Goal: Task Accomplishment & Management: Manage account settings

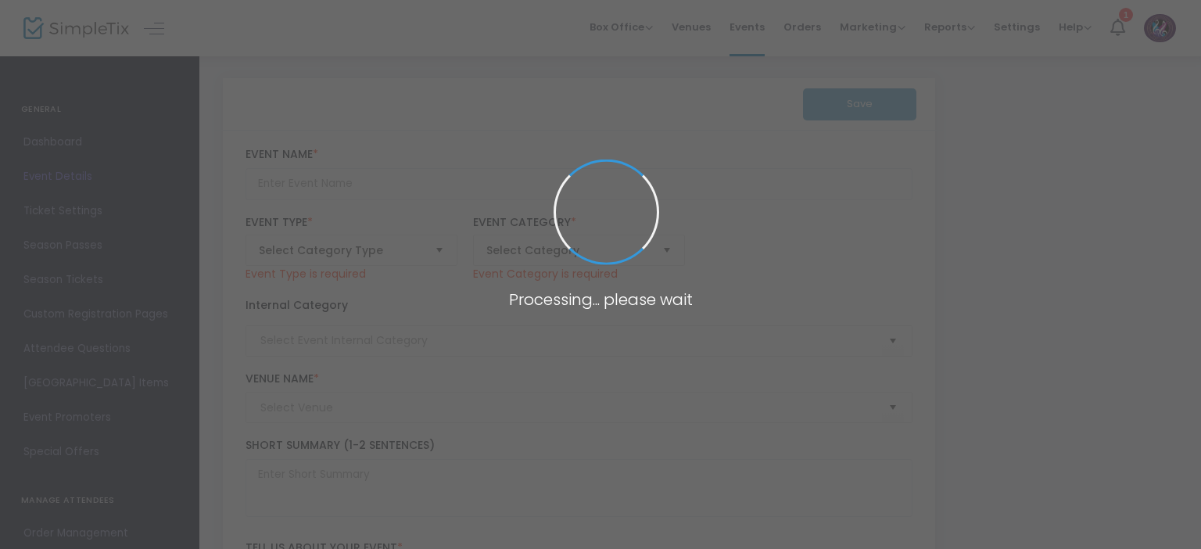
type input "The Hunchback of Notre Dame"
type input "The [PERSON_NAME] Center for the Fine & Performing Arts at [PERSON_NAME][GEOGRA…"
type textarea "From the Academy Award-winning team comes a [PERSON_NAME] scored retelling of […"
checkbox input "true"
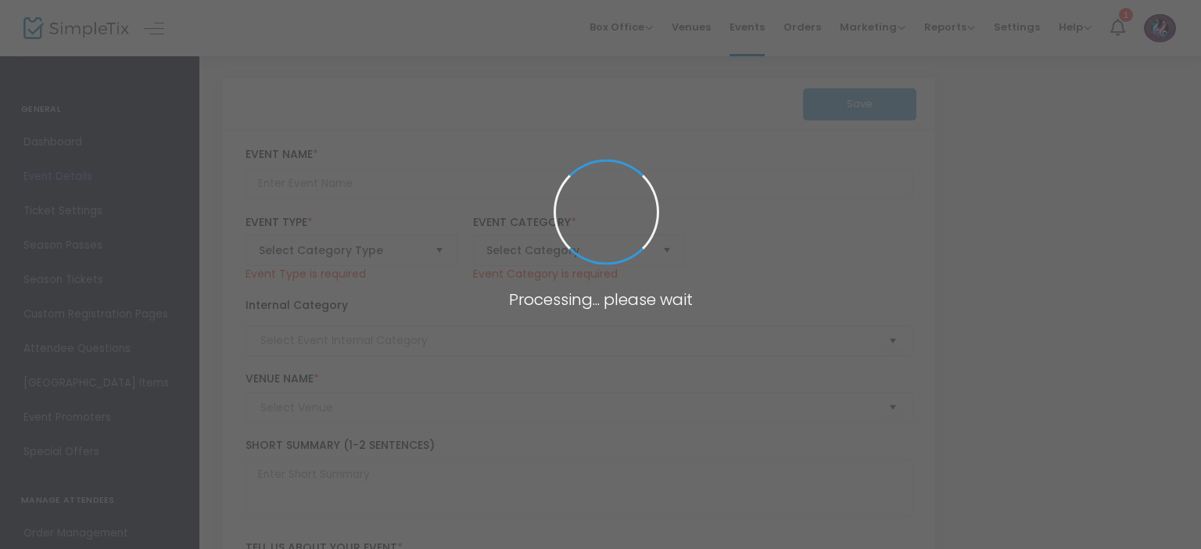
type input "Buy Tickets"
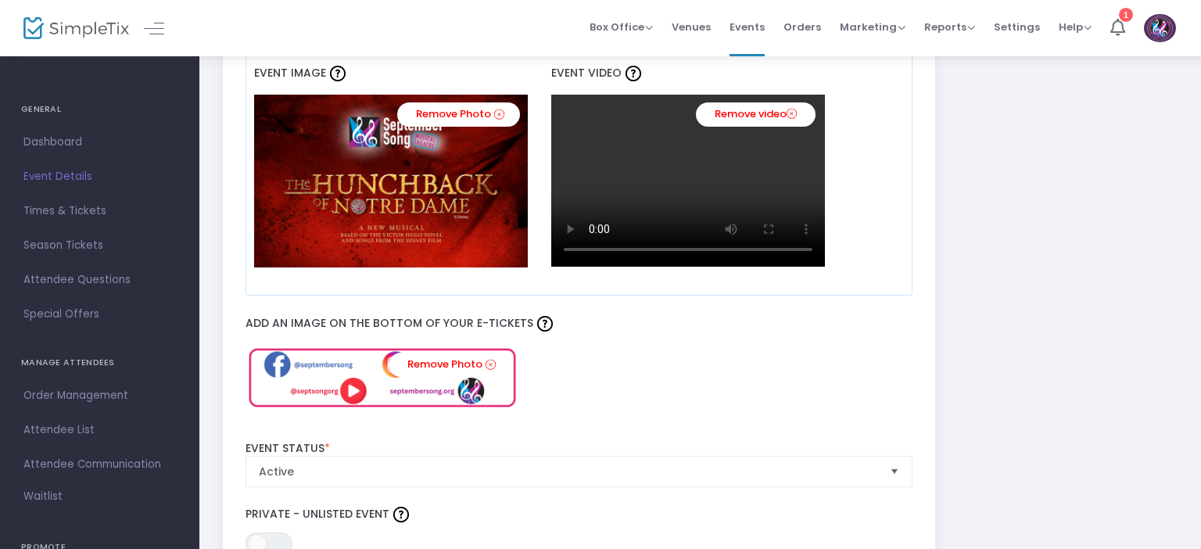
scroll to position [1287, 0]
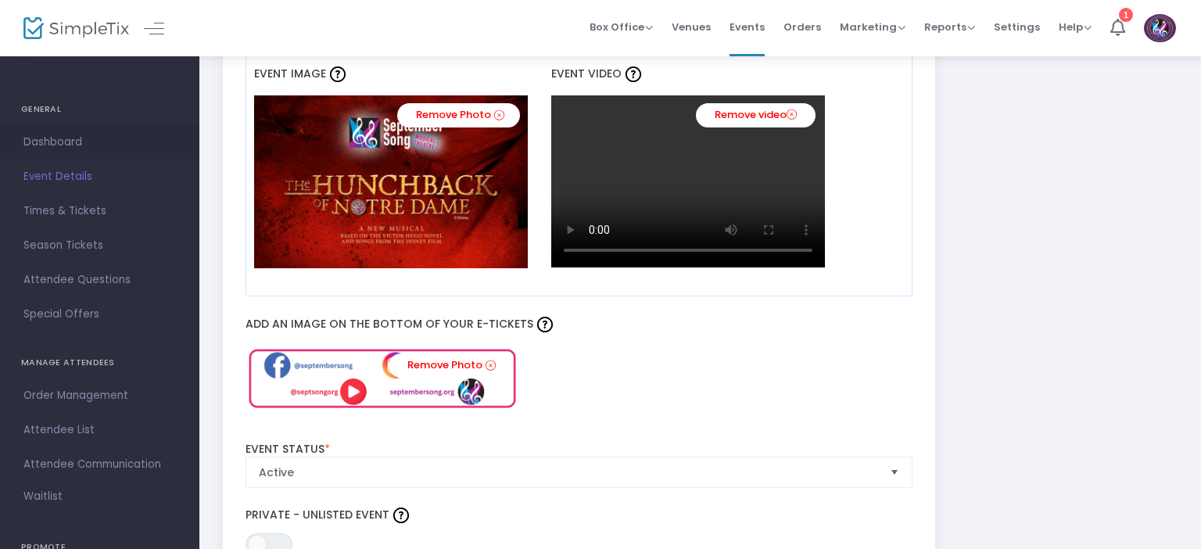
click at [106, 138] on span "Dashboard" at bounding box center [99, 142] width 152 height 20
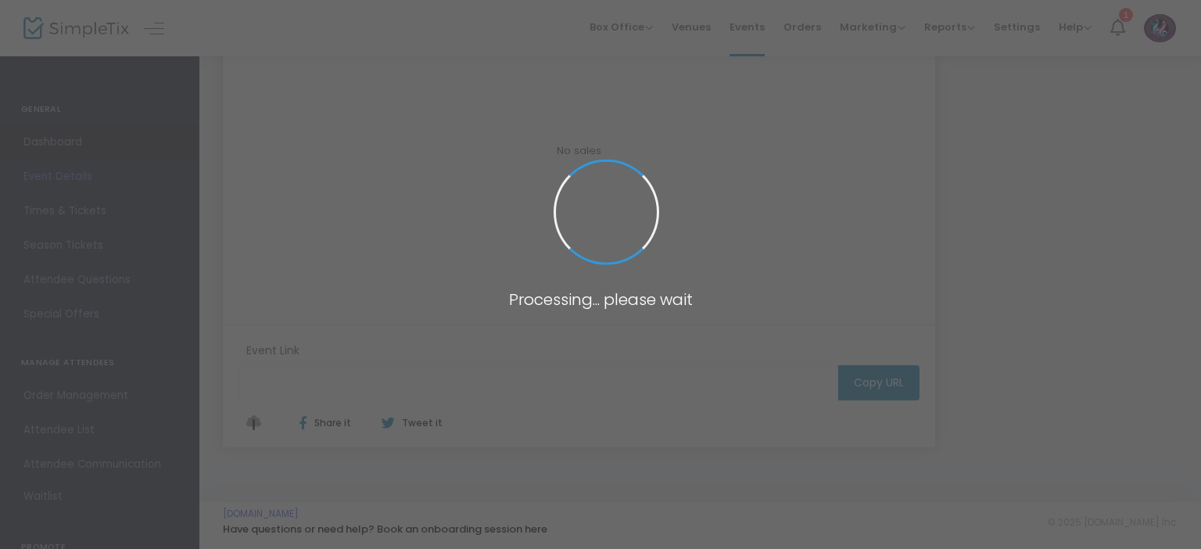
scroll to position [334, 0]
type input "[URL][DOMAIN_NAME]"
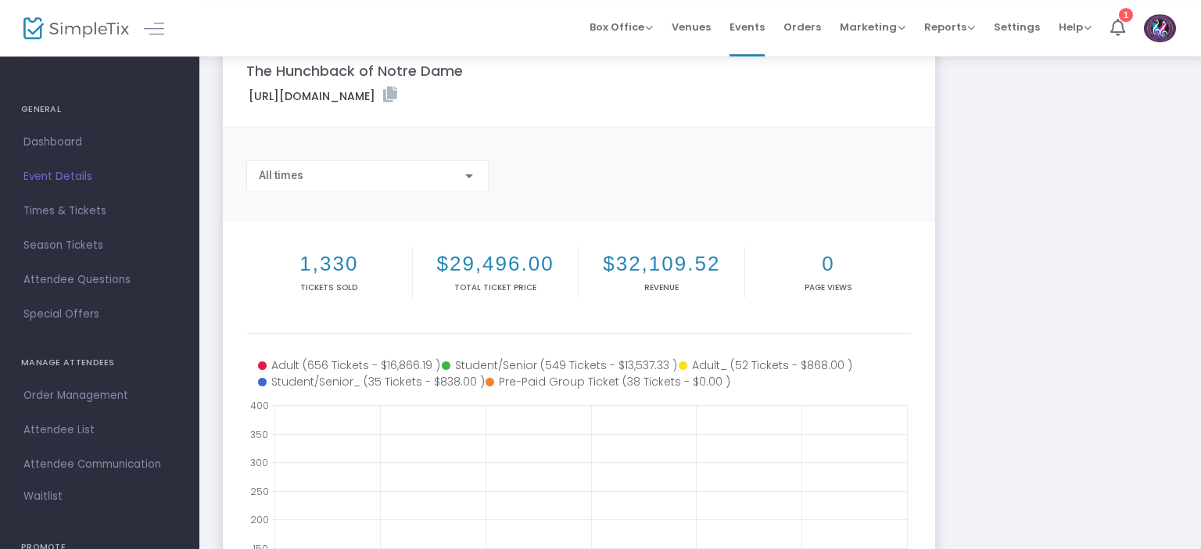
scroll to position [0, 0]
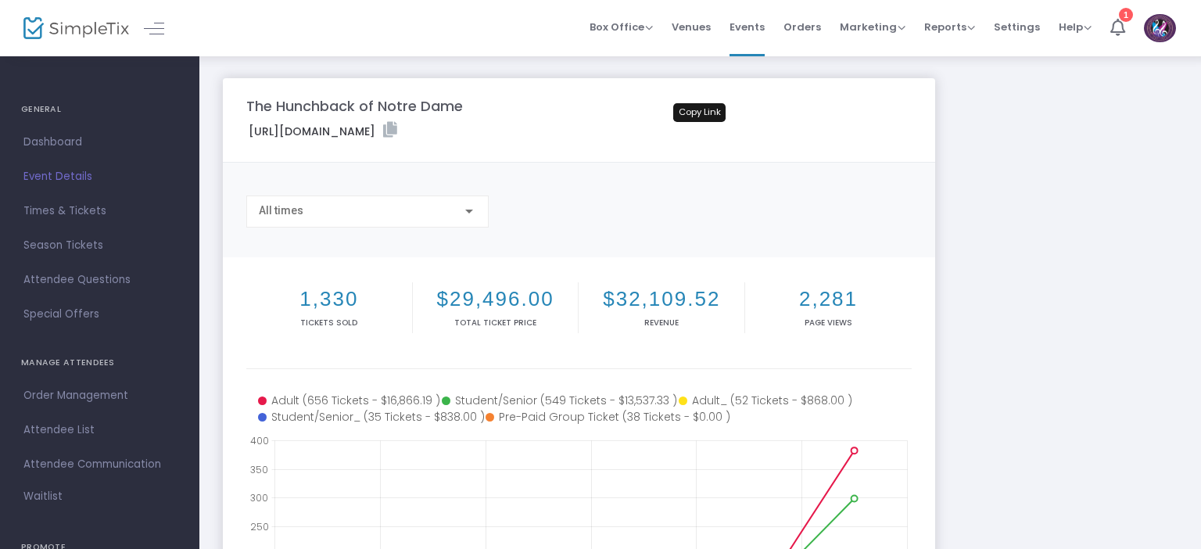
click at [397, 131] on icon at bounding box center [390, 130] width 14 height 16
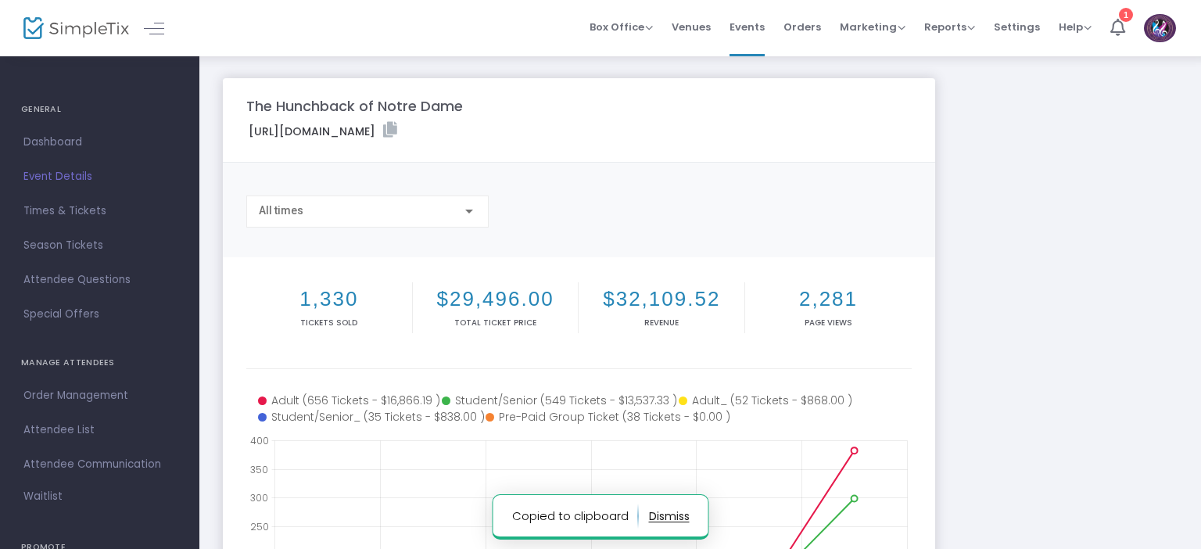
scroll to position [1054, 5]
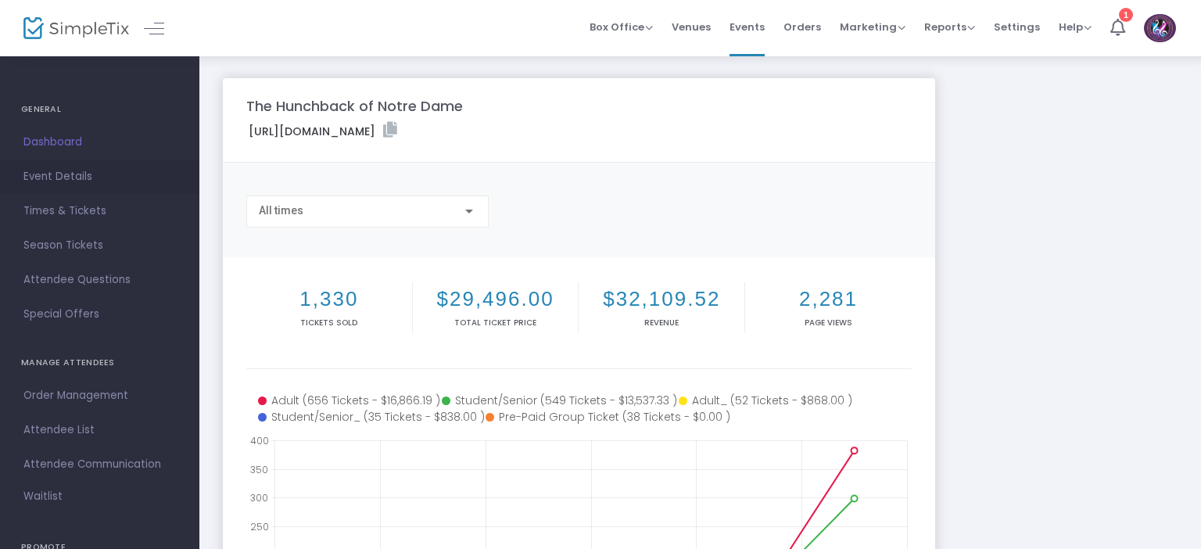
click at [63, 170] on span "Event Details" at bounding box center [99, 176] width 152 height 20
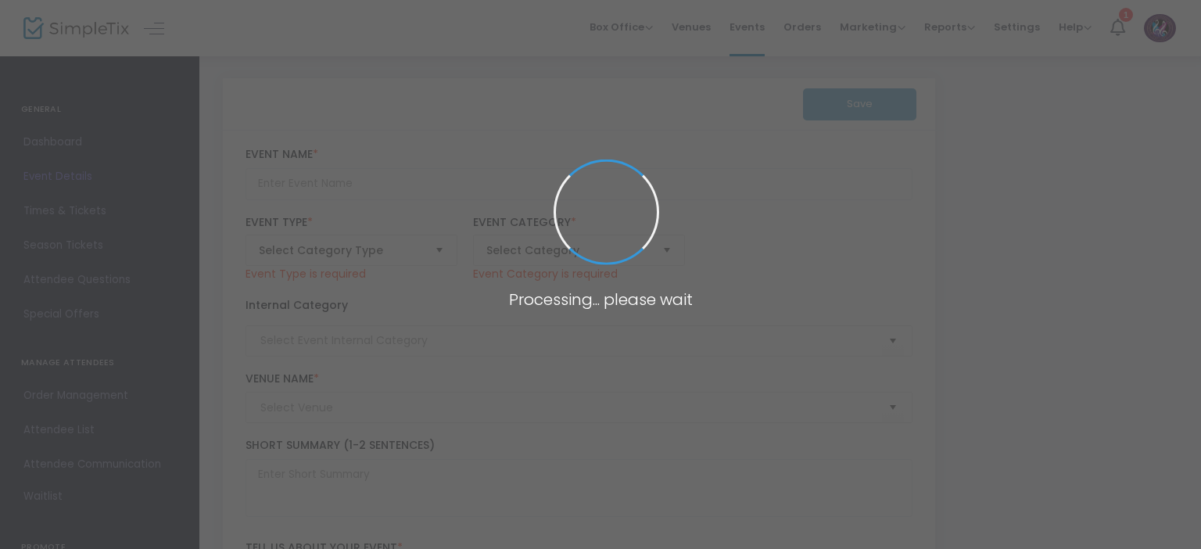
type input "The Hunchback of Notre Dame"
type textarea "From the Academy Award-winning team comes a [PERSON_NAME] scored retelling of […"
checkbox input "true"
type input "Buy Tickets"
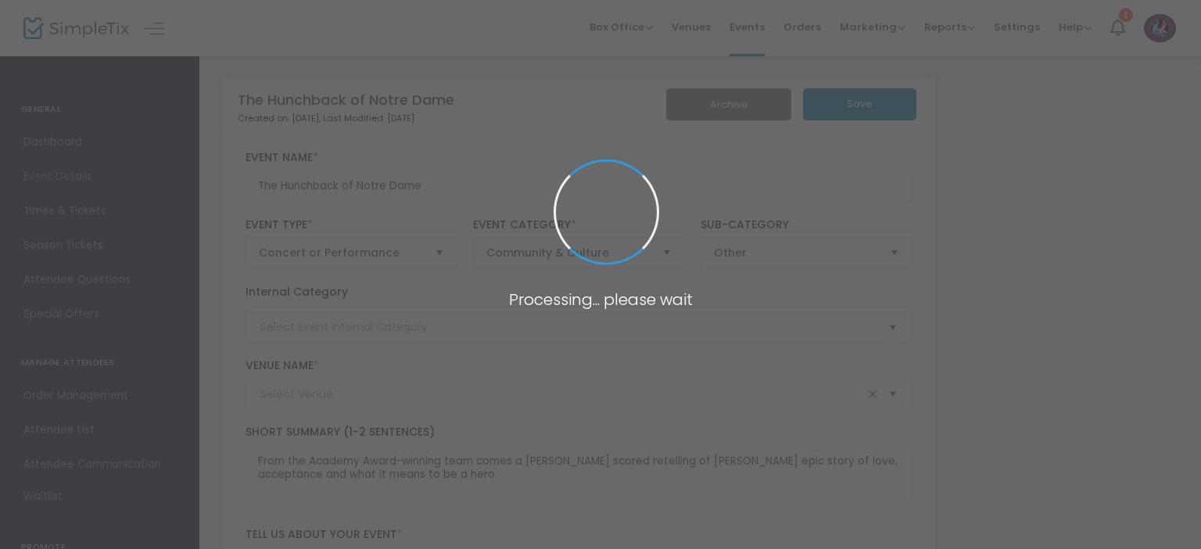
type input "The [PERSON_NAME] Center for the Fine & Performing Arts at [PERSON_NAME][GEOGRA…"
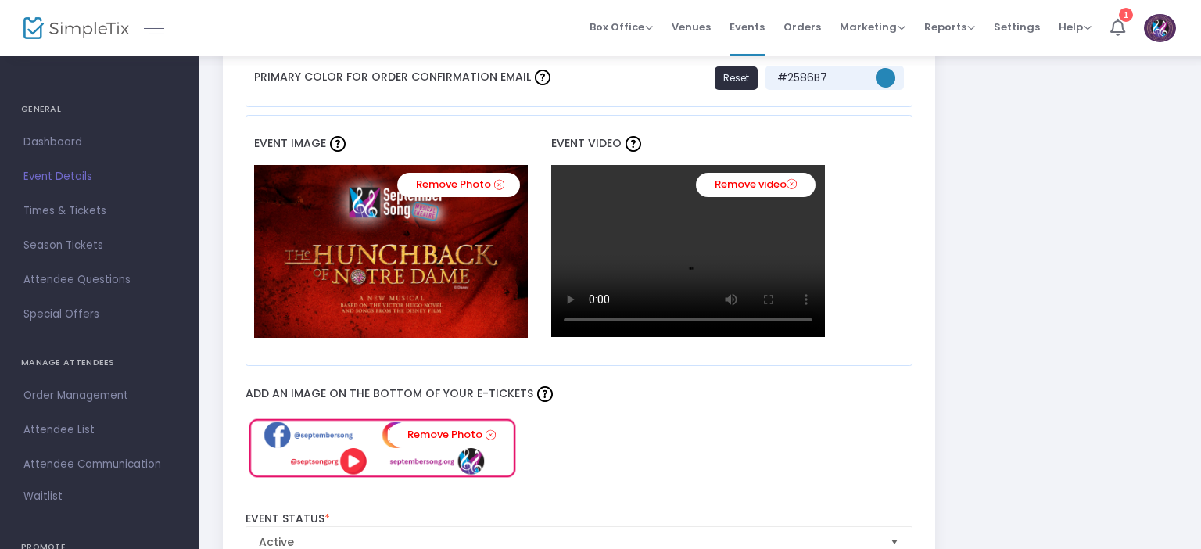
scroll to position [1218, 0]
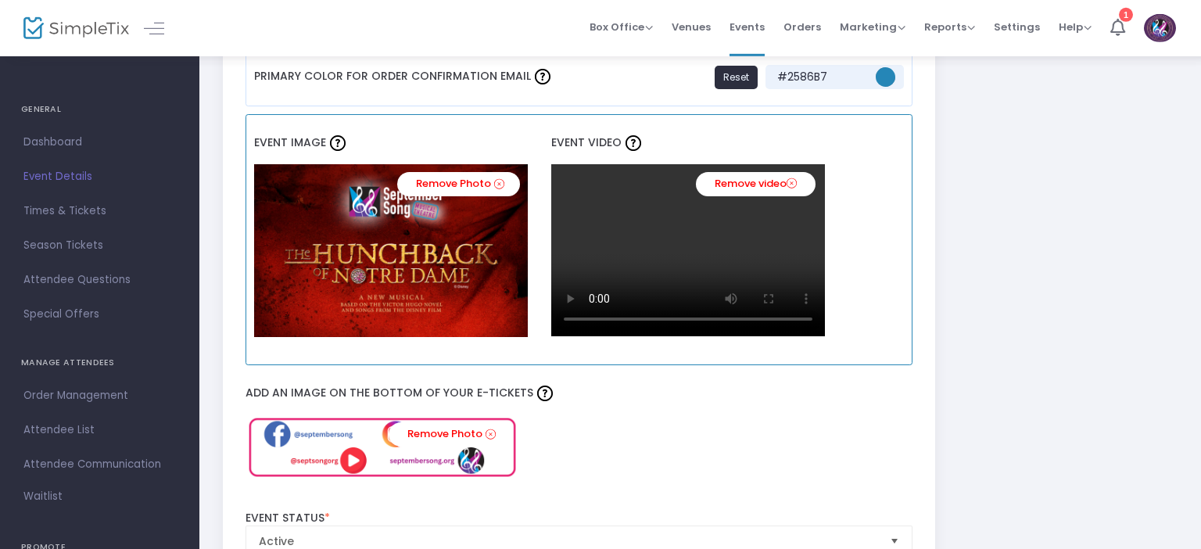
click at [789, 184] on link "Remove video" at bounding box center [756, 184] width 120 height 24
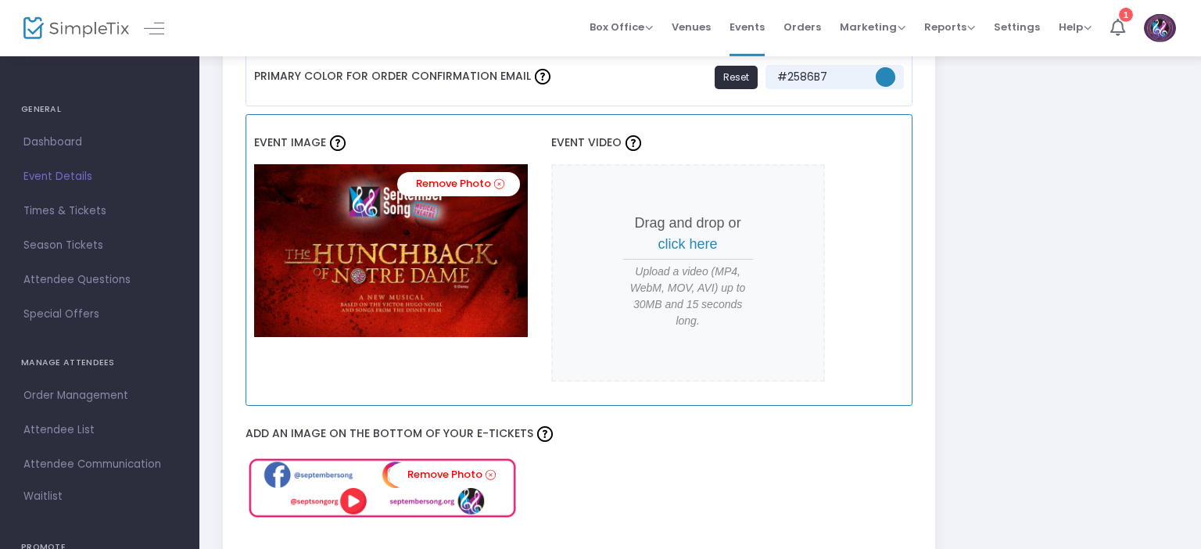
click at [707, 237] on span "click here" at bounding box center [687, 244] width 59 height 16
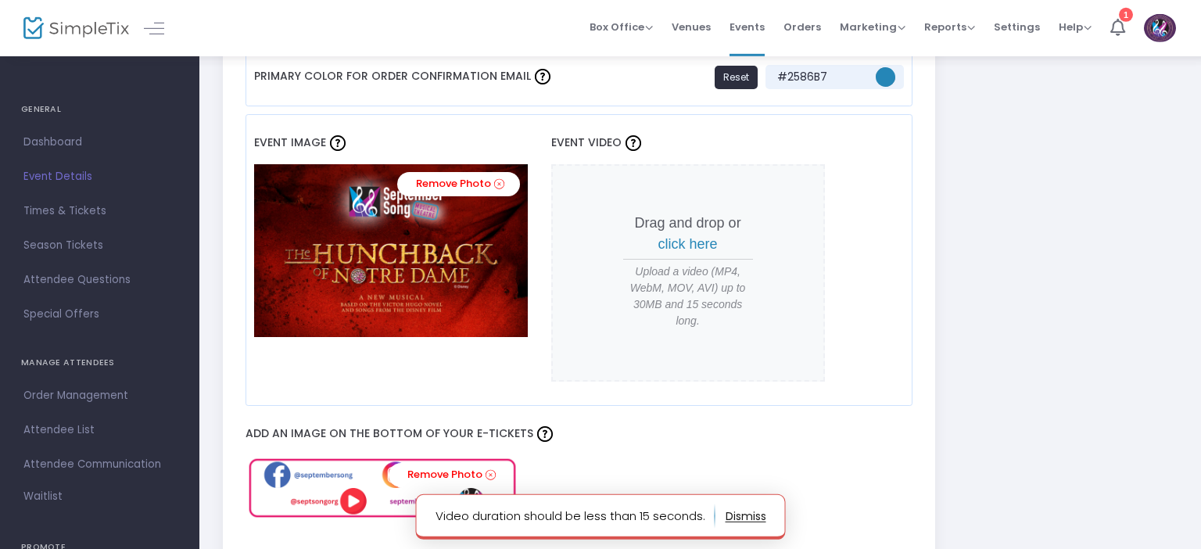
click at [739, 509] on button "button" at bounding box center [745, 515] width 41 height 25
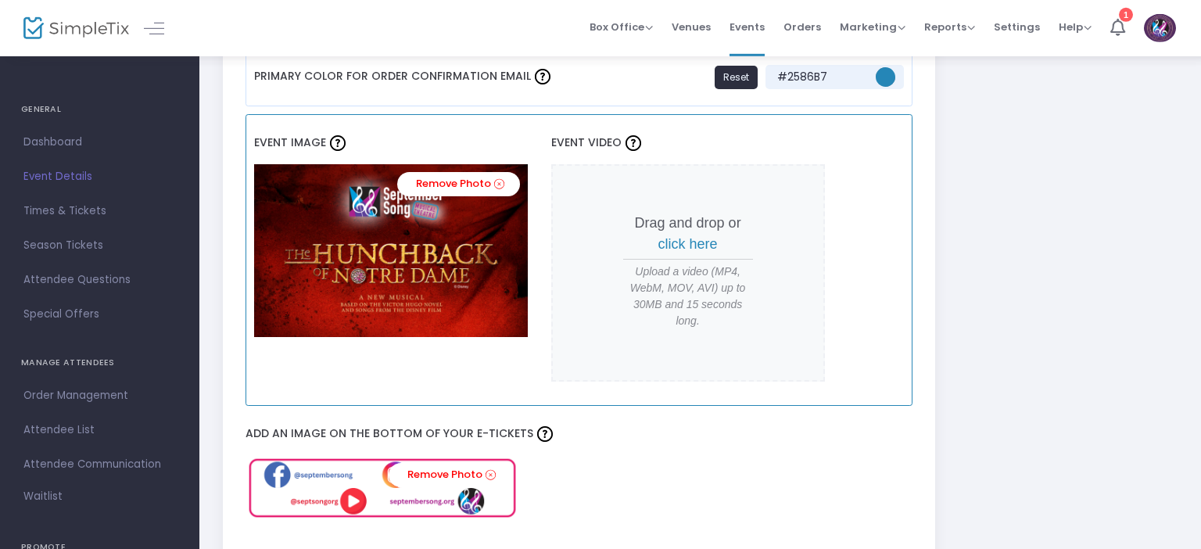
click at [675, 243] on span "click here" at bounding box center [687, 244] width 59 height 16
